Goal: Navigation & Orientation: Find specific page/section

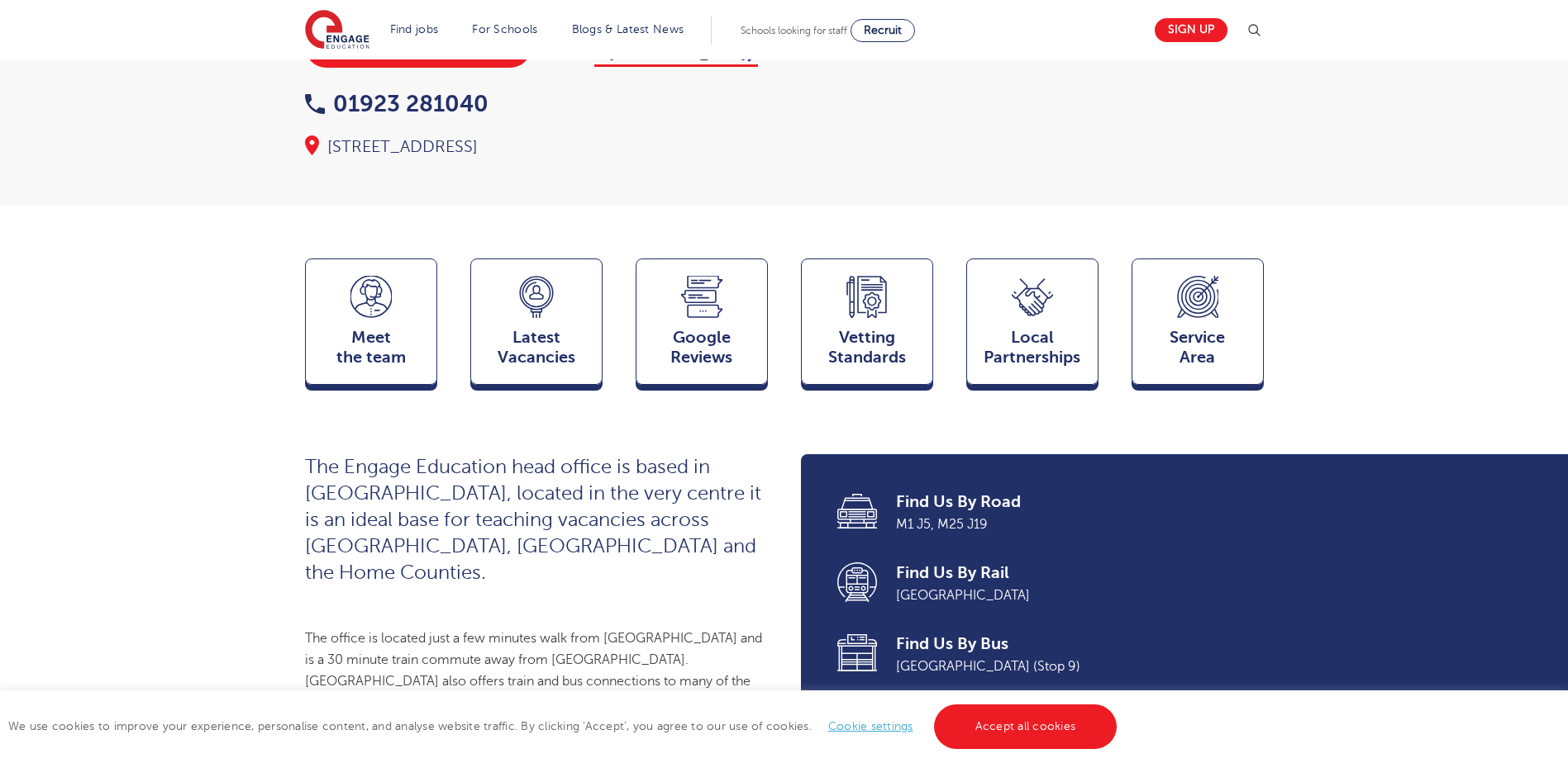
scroll to position [413, 0]
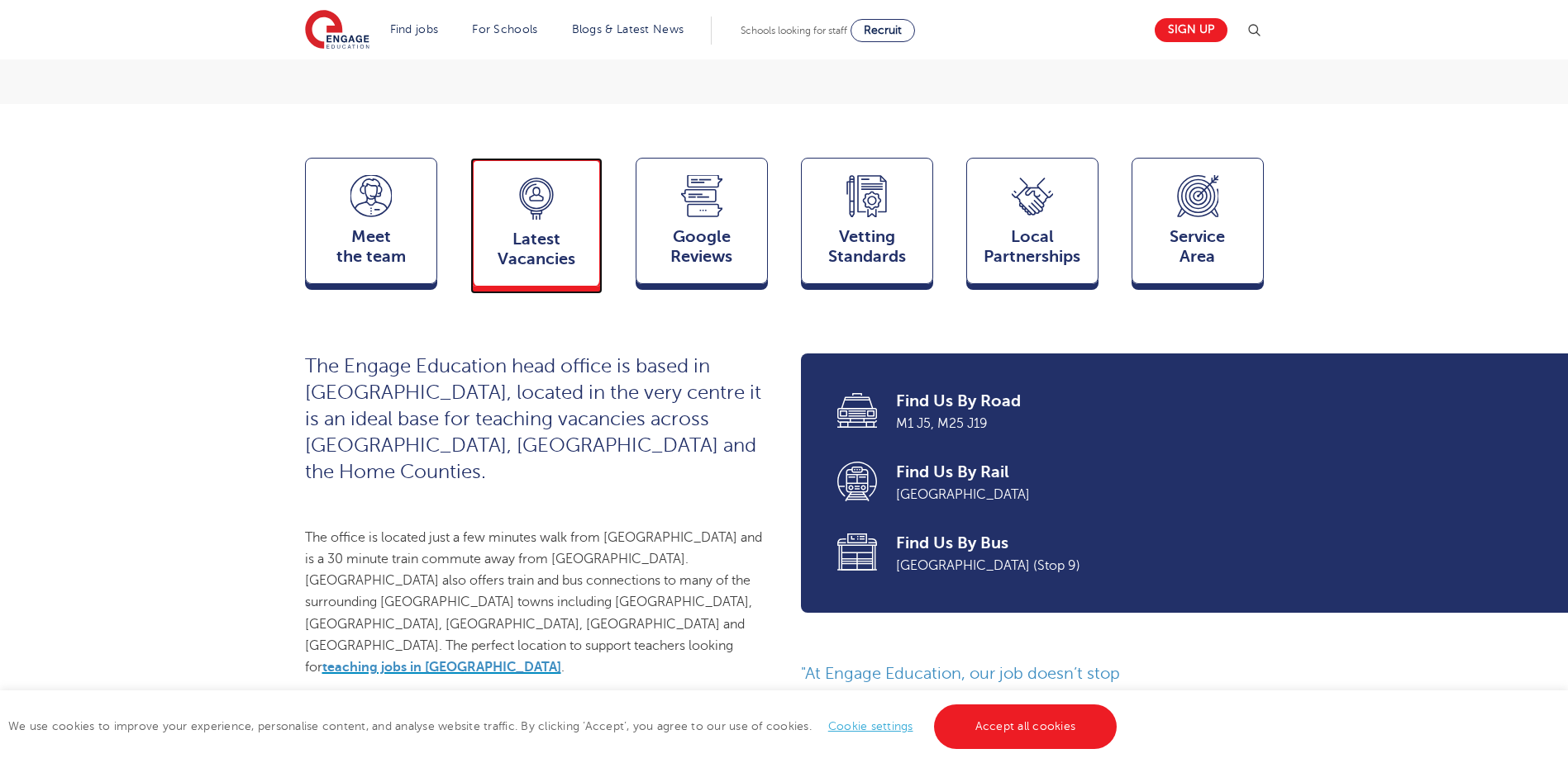
click at [562, 230] on span "Latest Vacancies" at bounding box center [536, 249] width 109 height 40
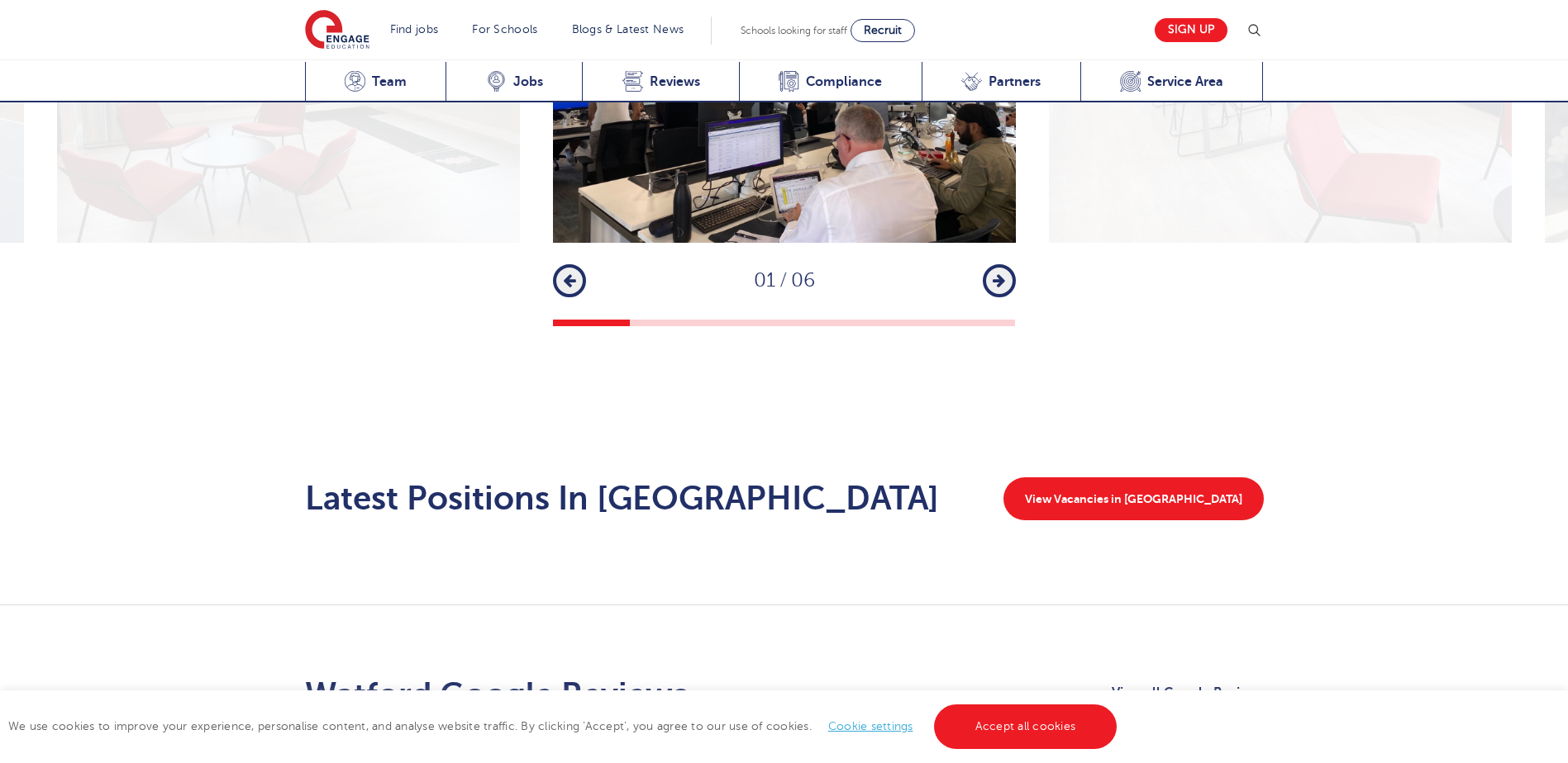
scroll to position [2701, 0]
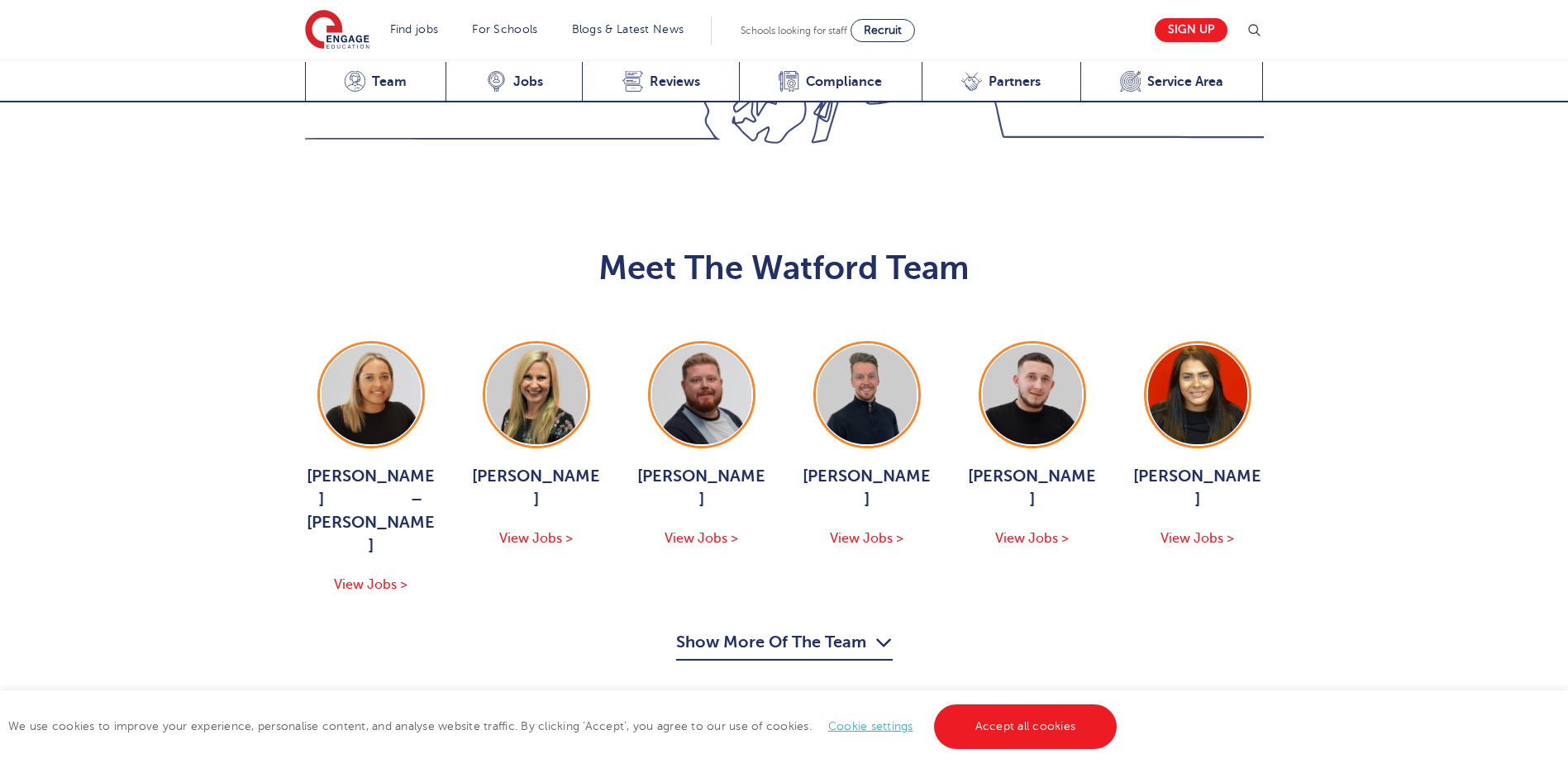
scroll to position [1545, 0]
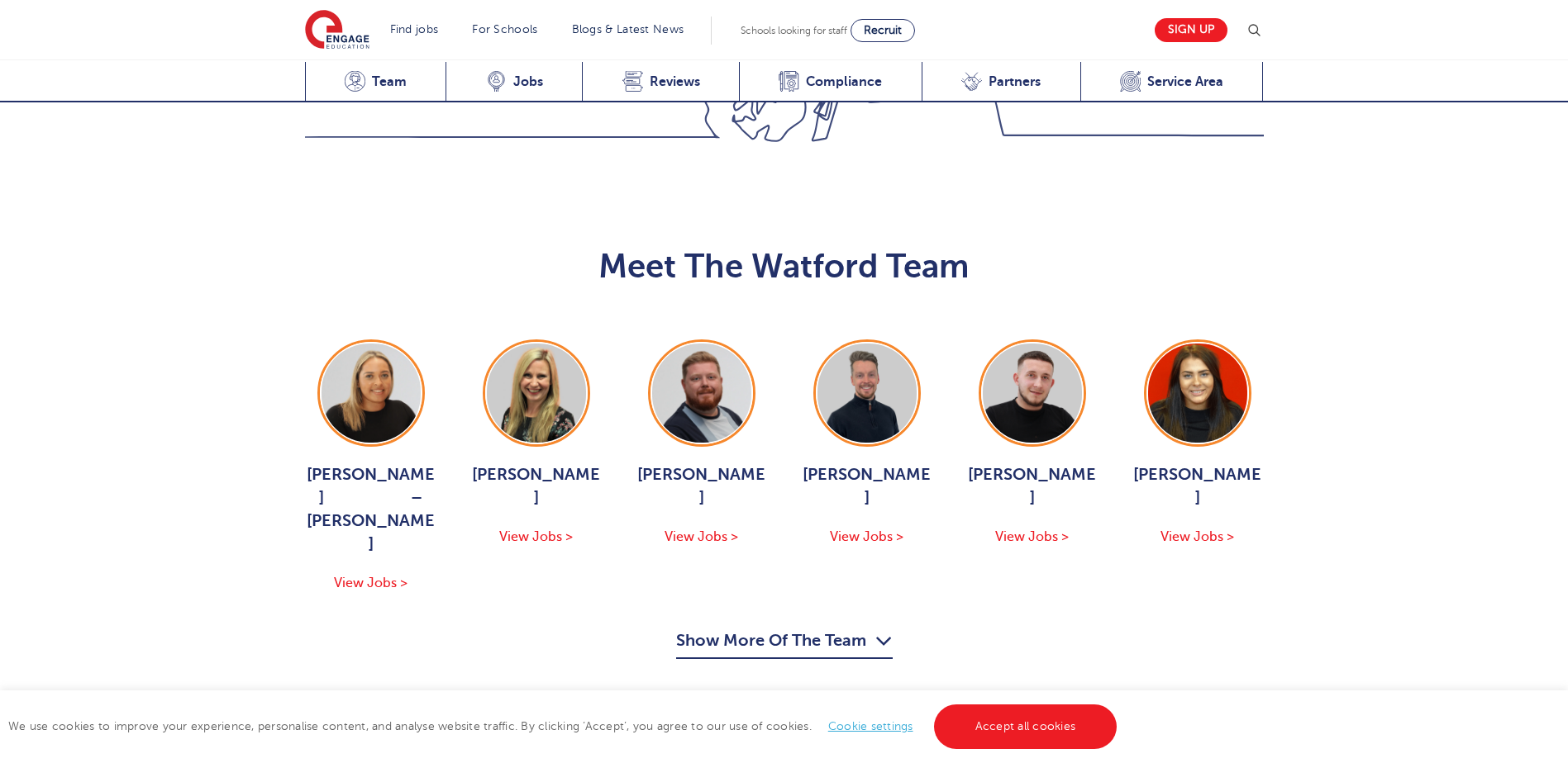
click at [750, 628] on button "Show More Of The Team" at bounding box center [784, 644] width 217 height 31
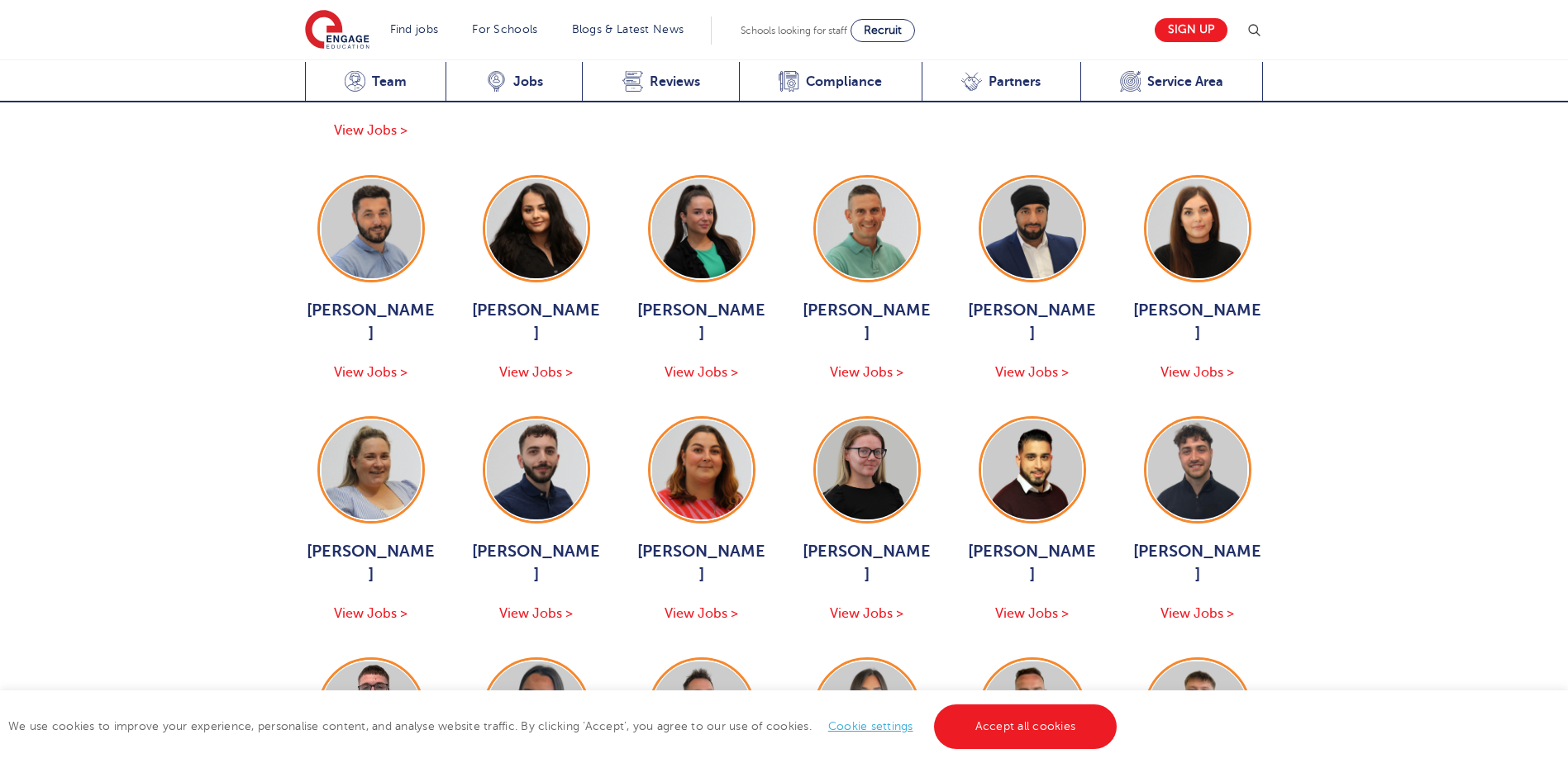
scroll to position [2206, 0]
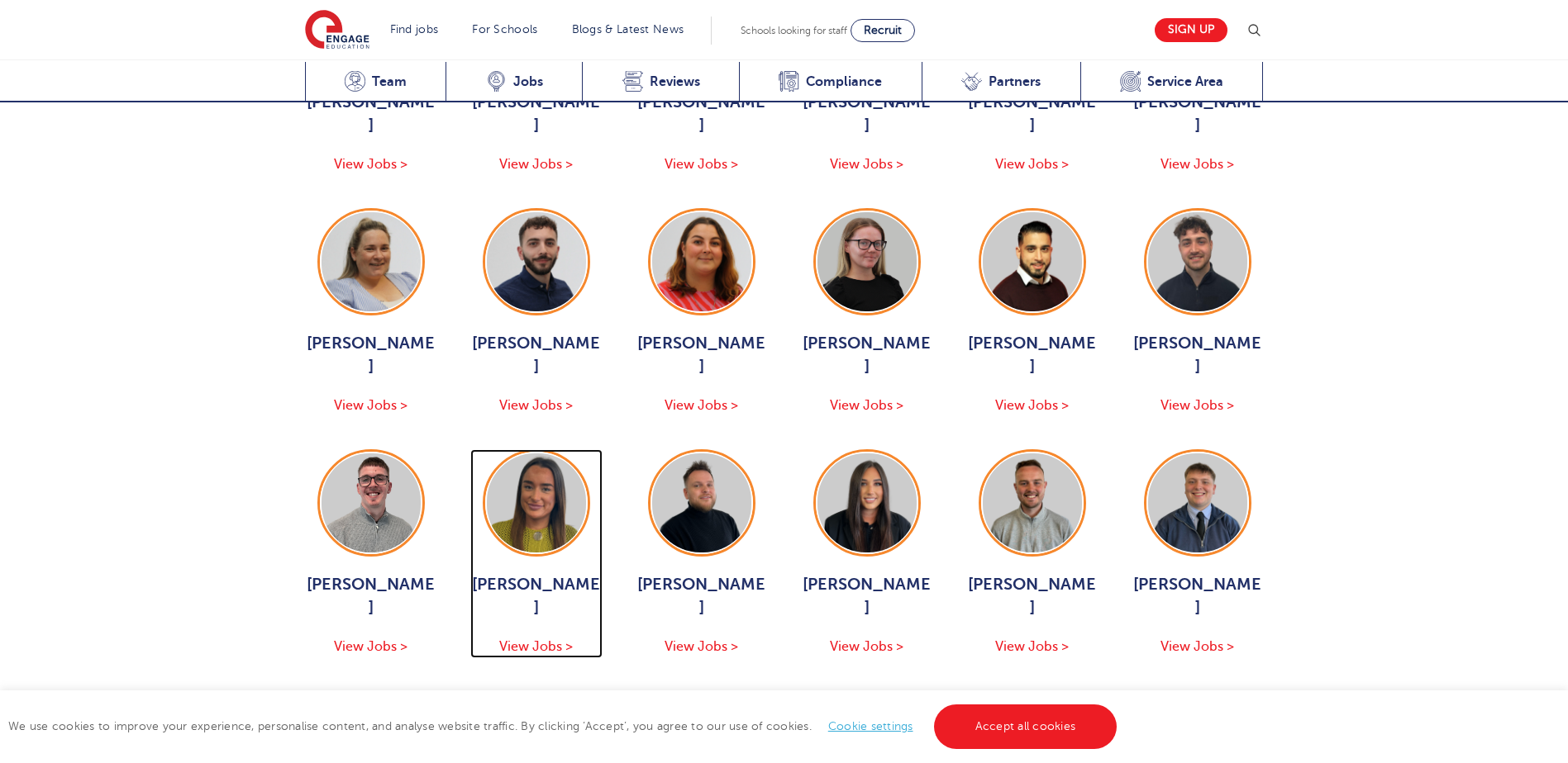
click at [542, 639] on span "View Jobs >" at bounding box center [536, 647] width 74 height 15
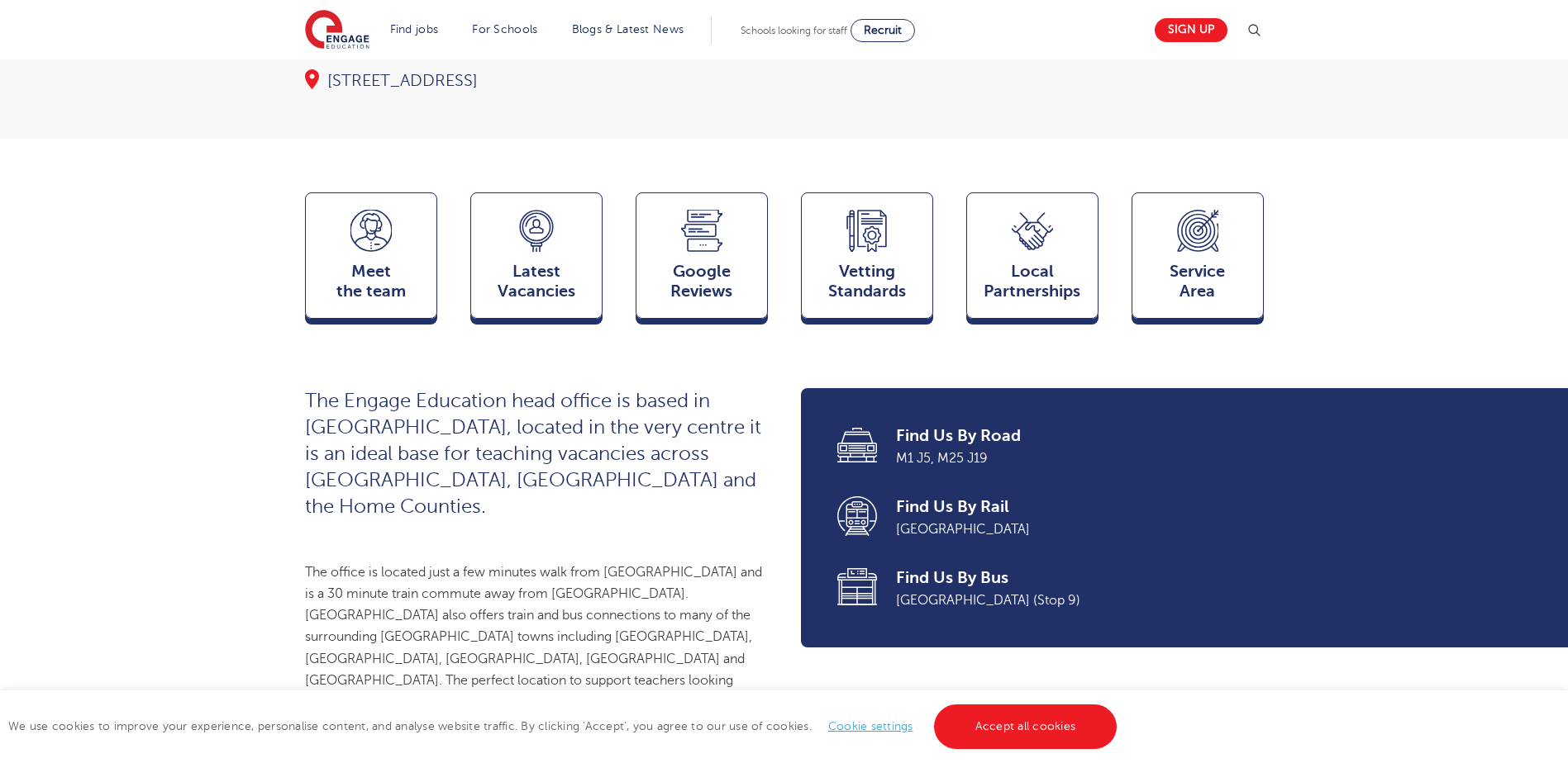
scroll to position [305, 0]
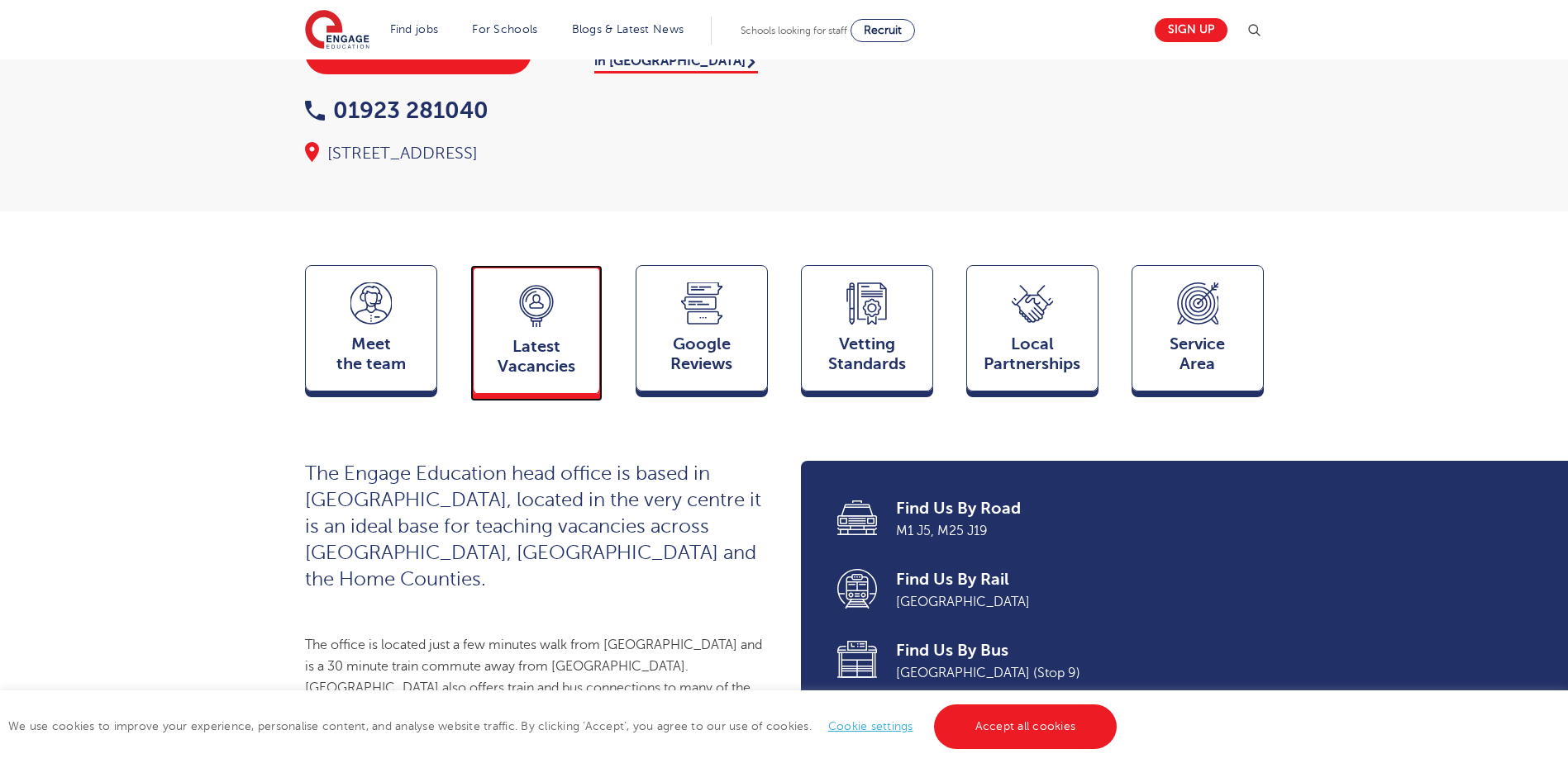
click at [522, 337] on span "Latest Vacancies" at bounding box center [536, 356] width 109 height 40
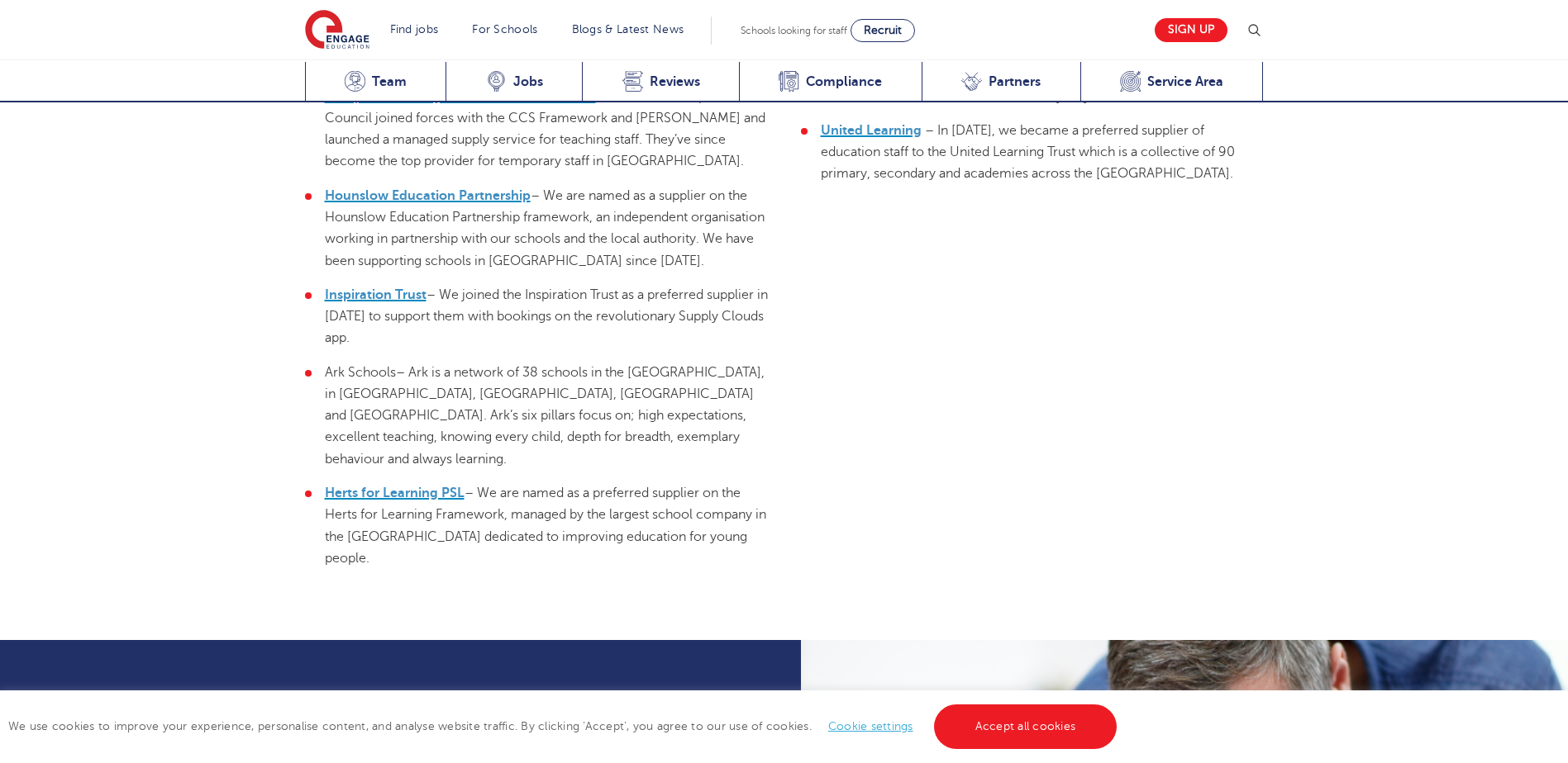
scroll to position [5493, 0]
